Goal: Transaction & Acquisition: Purchase product/service

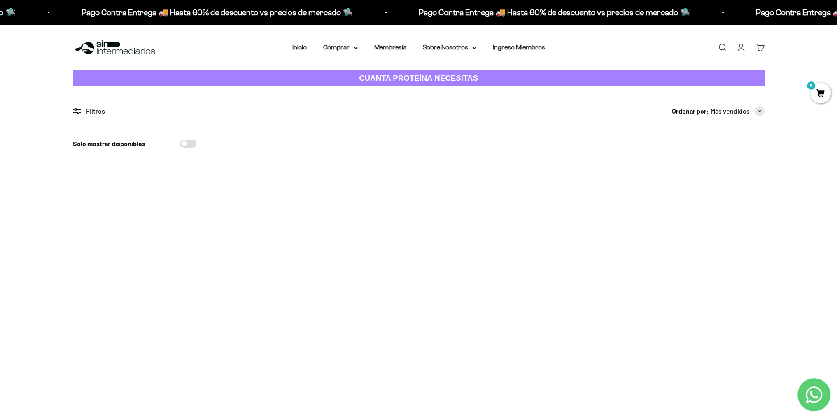
click at [721, 46] on link "Buscar" at bounding box center [721, 47] width 9 height 9
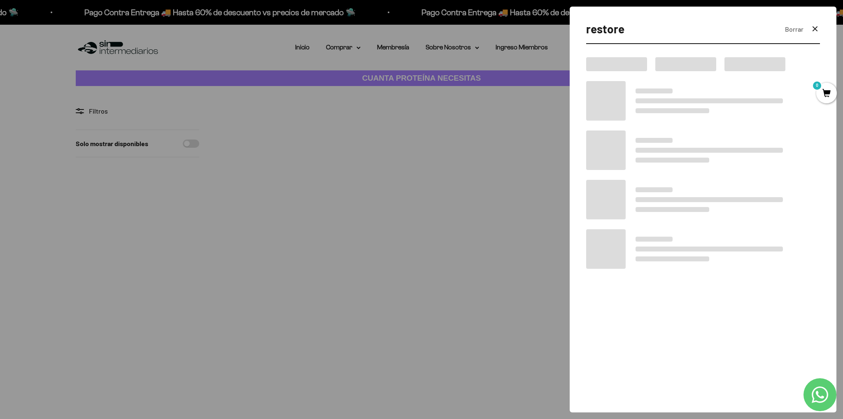
type input "restore"
